Goal: Task Accomplishment & Management: Manage account settings

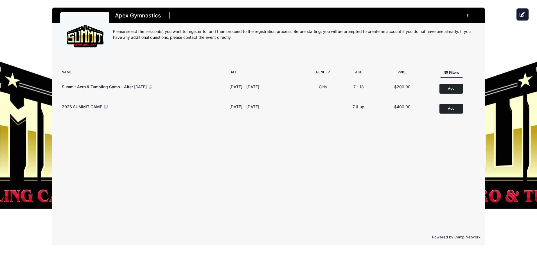
click at [469, 16] on button "button" at bounding box center [469, 16] width 15 height 10
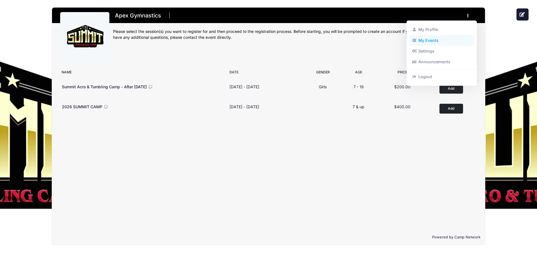
click at [421, 42] on link "My Events" at bounding box center [441, 40] width 65 height 11
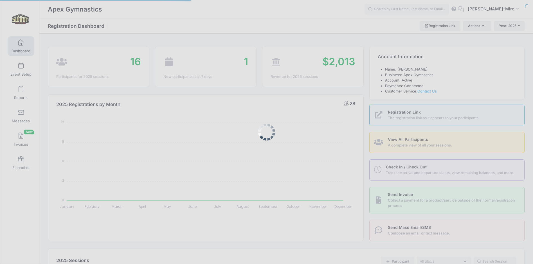
select select
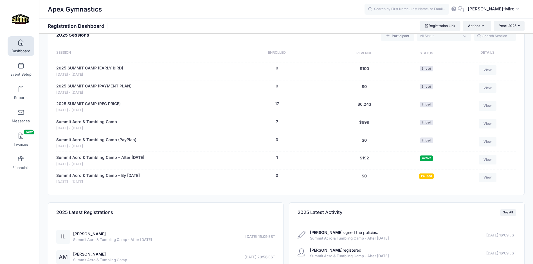
scroll to position [217, 0]
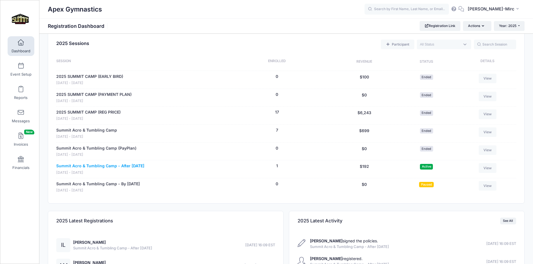
click at [99, 166] on link "Summit Acro & Tumbling Camp - After Oct. 1st" at bounding box center [100, 166] width 88 height 6
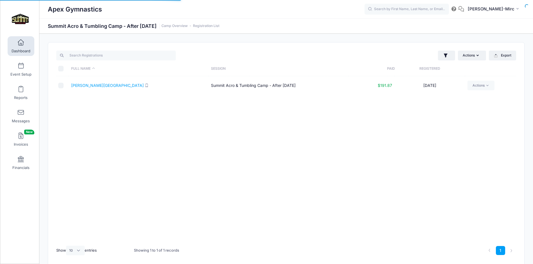
select select "10"
click at [83, 85] on link "Loudenslager, Izzy" at bounding box center [107, 85] width 73 height 5
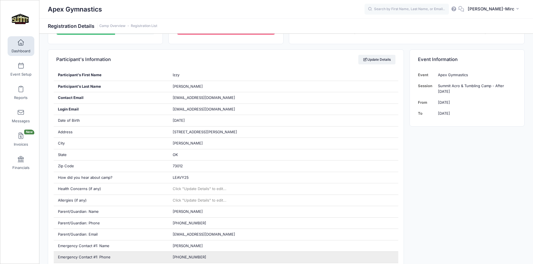
scroll to position [84, 0]
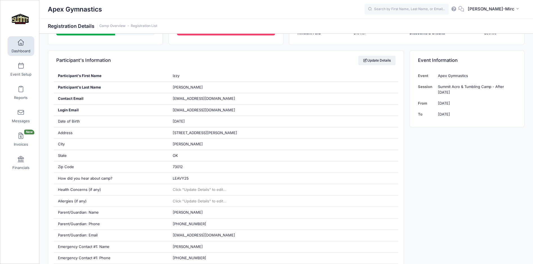
drag, startPoint x: 269, startPoint y: 157, endPoint x: 470, endPoint y: 157, distance: 200.5
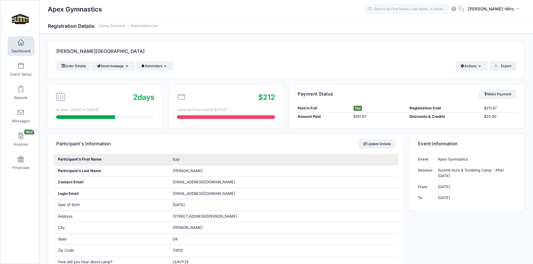
scroll to position [0, 0]
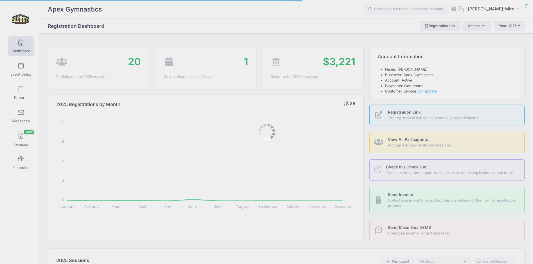
select select
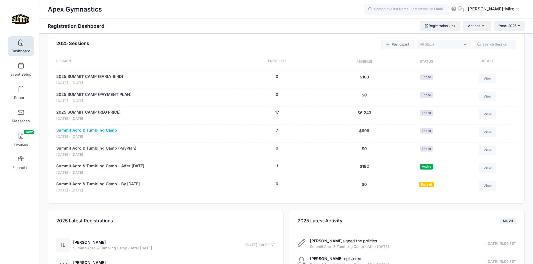
click at [81, 129] on link "Summit Acro & Tumbling Camp" at bounding box center [86, 130] width 61 height 6
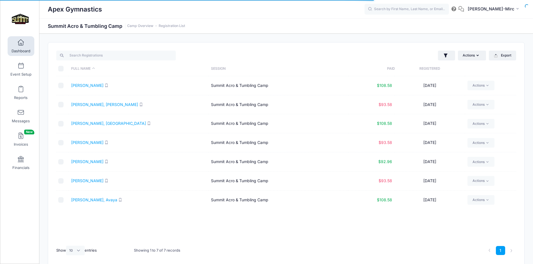
select select "10"
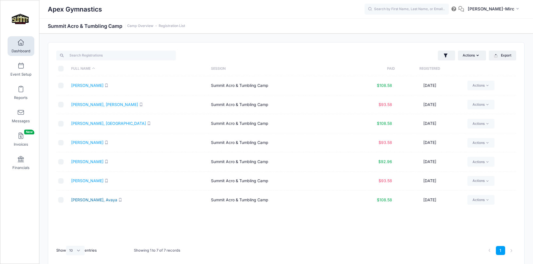
click at [86, 199] on link "[PERSON_NAME], Avaya" at bounding box center [94, 199] width 46 height 5
click at [84, 160] on link "[PERSON_NAME]" at bounding box center [87, 161] width 32 height 5
select select "10"
